Goal: Information Seeking & Learning: Find specific fact

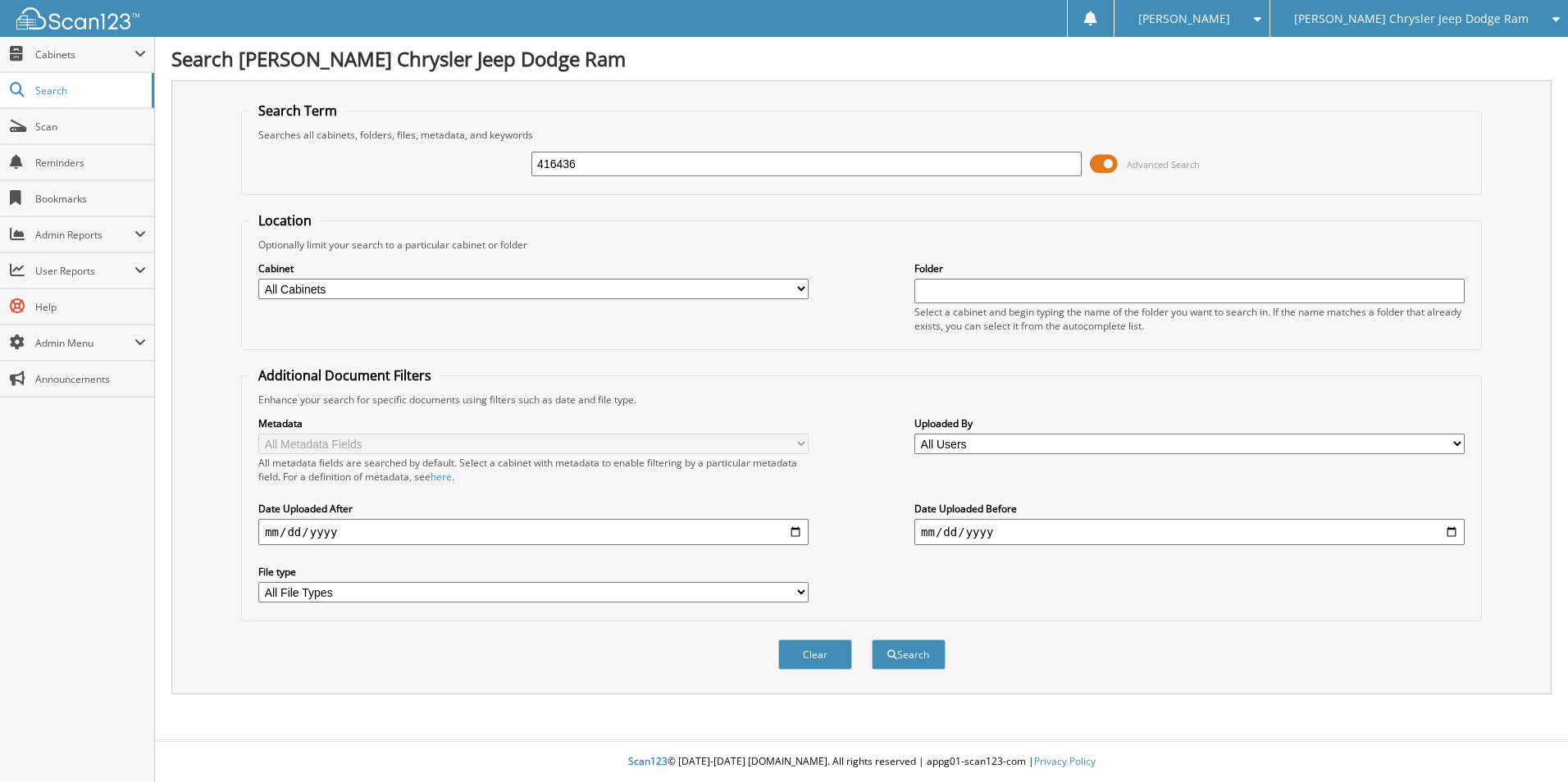
type input "416436"
click at [871, 640] on button "Search" at bounding box center [908, 654] width 74 height 31
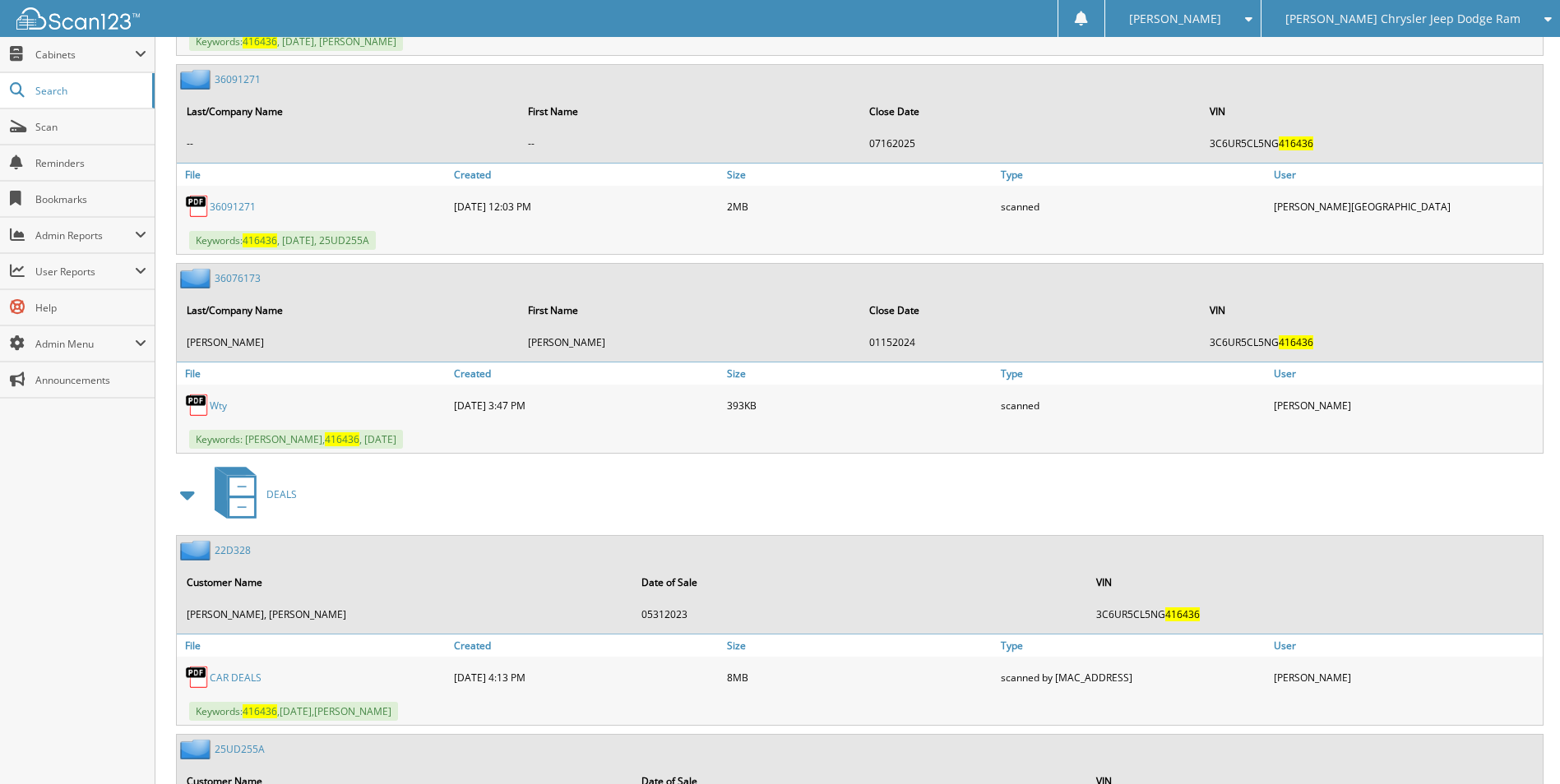
scroll to position [2686, 0]
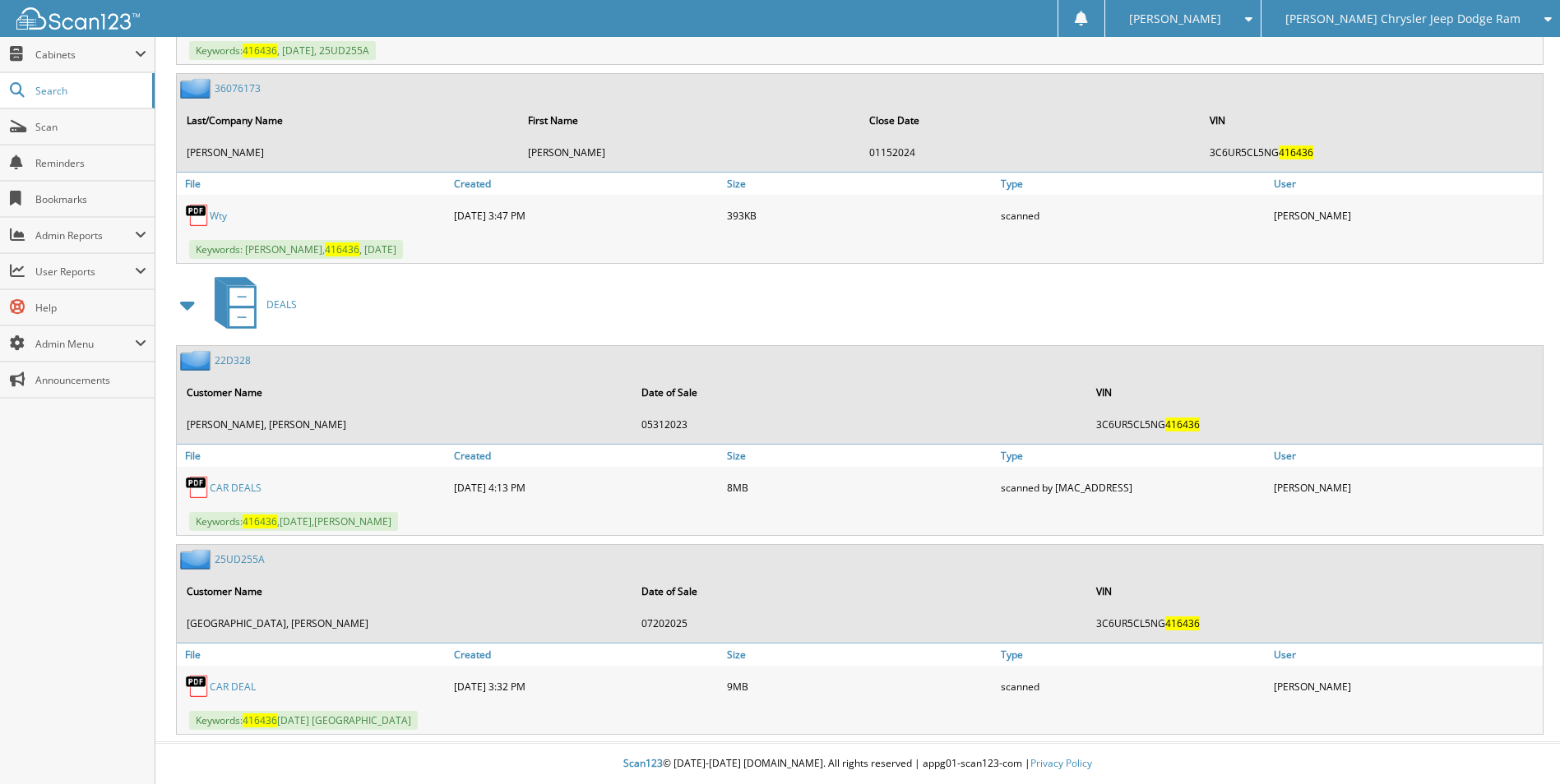
click at [222, 488] on link "CAR DEALS" at bounding box center [235, 488] width 52 height 14
click at [227, 683] on link "CAR DEAL" at bounding box center [232, 687] width 46 height 14
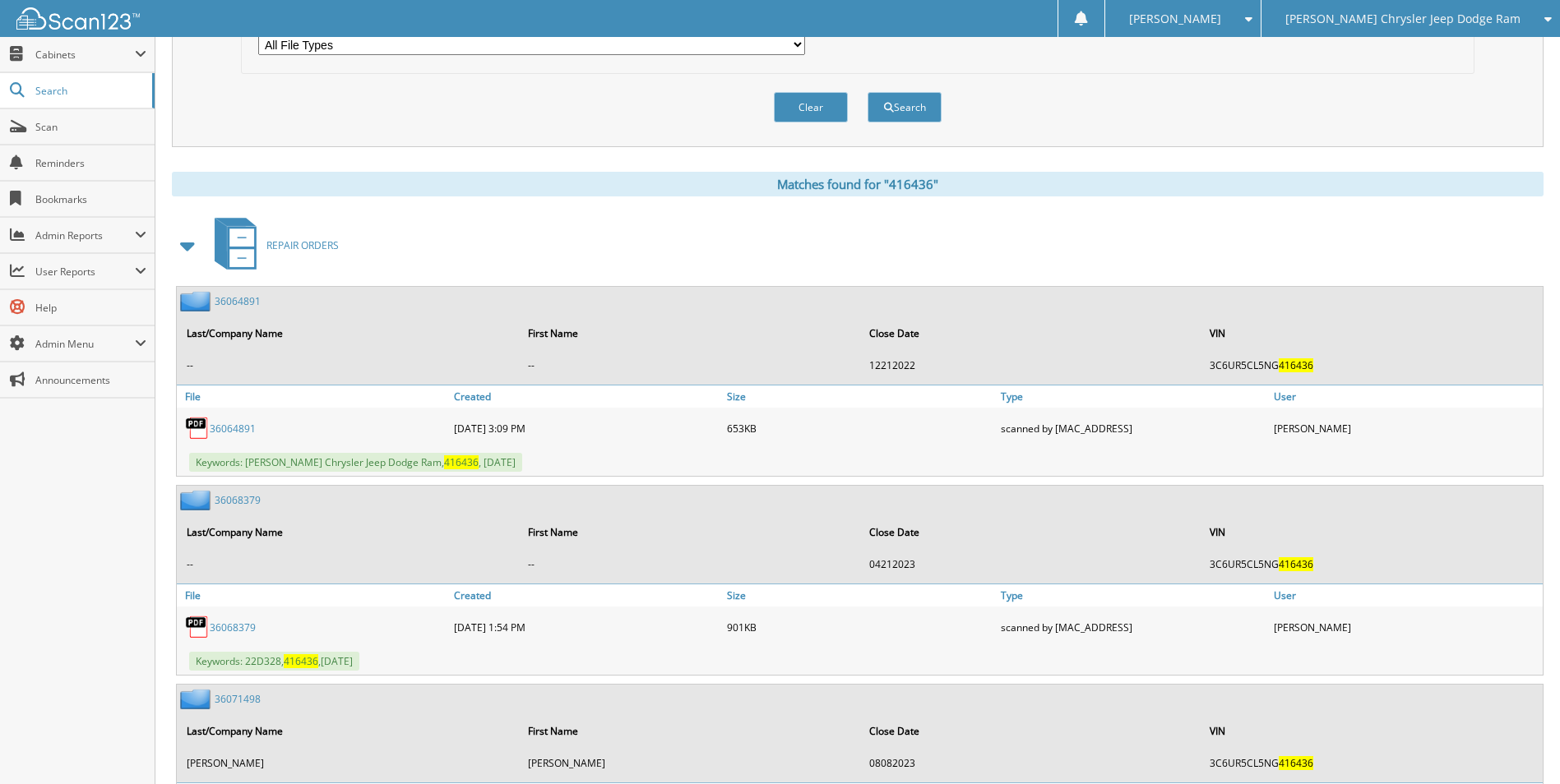
scroll to position [0, 0]
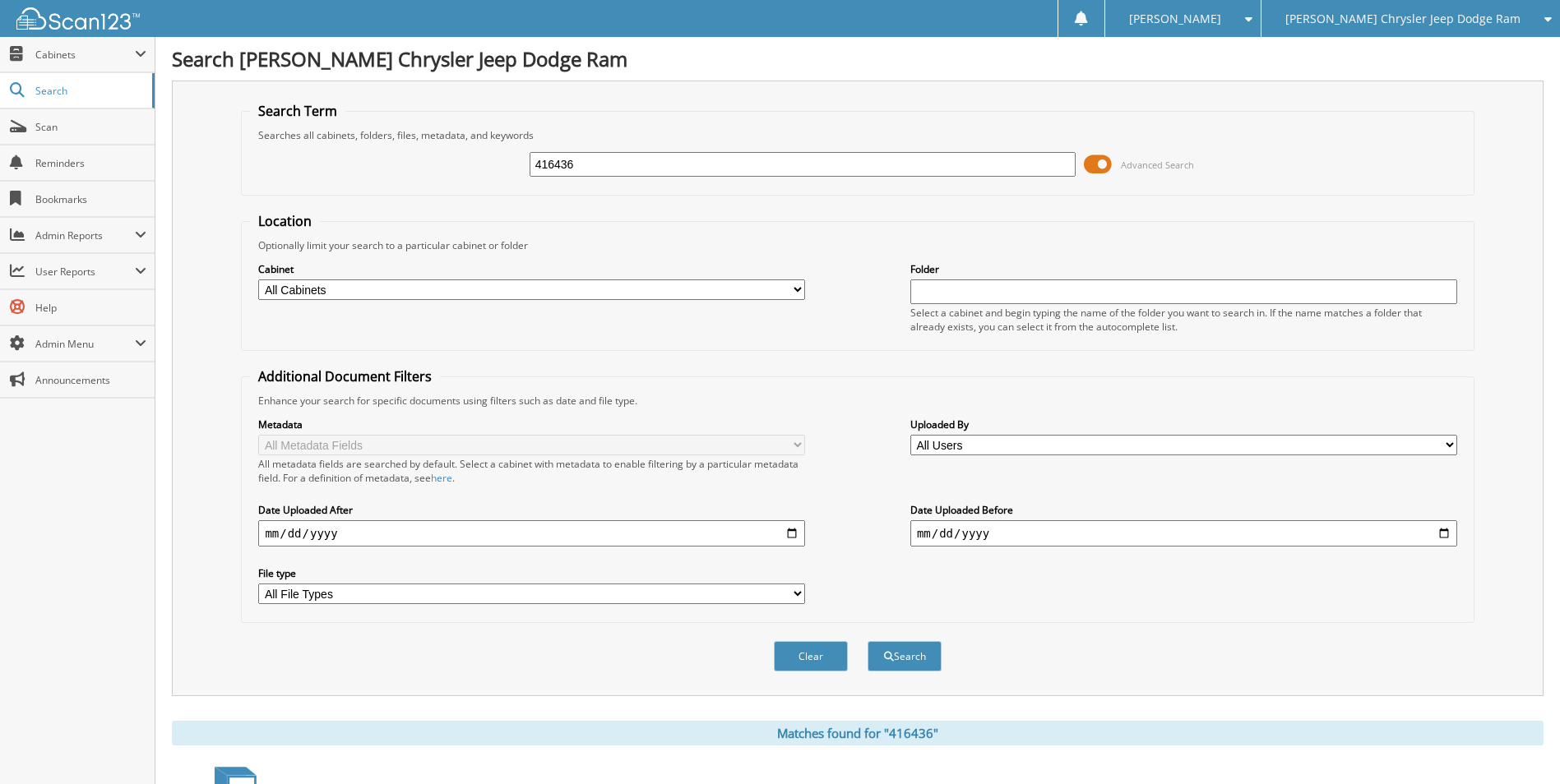
drag, startPoint x: 585, startPoint y: 170, endPoint x: 461, endPoint y: 163, distance: 124.2
click at [462, 163] on div "416436 Advanced Search" at bounding box center [857, 164] width 1215 height 45
type input "25ud255"
click at [868, 641] on button "Search" at bounding box center [904, 656] width 74 height 31
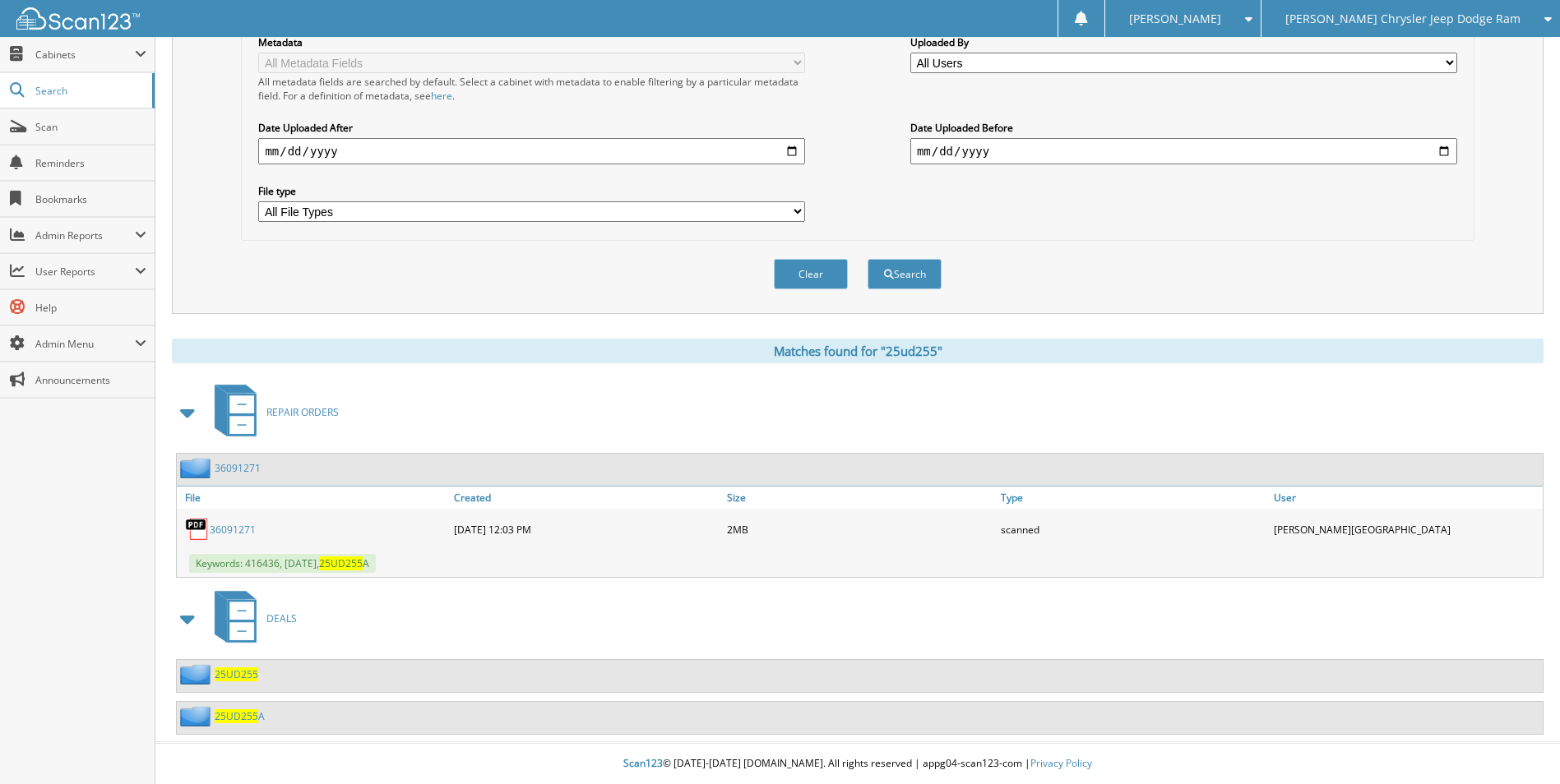
click at [236, 676] on span "25UD255" at bounding box center [236, 674] width 44 height 14
